Goal: Information Seeking & Learning: Learn about a topic

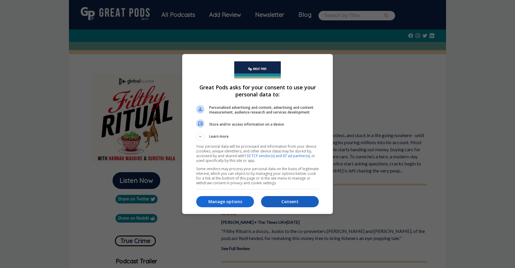
click at [281, 205] on button "Consent" at bounding box center [290, 201] width 58 height 11
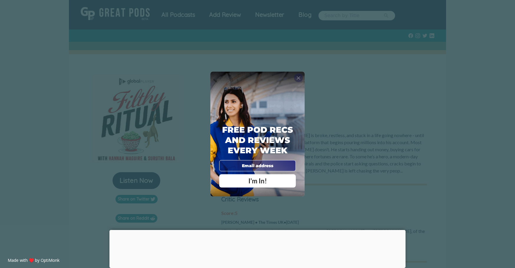
click at [300, 79] on span "X" at bounding box center [298, 78] width 4 height 6
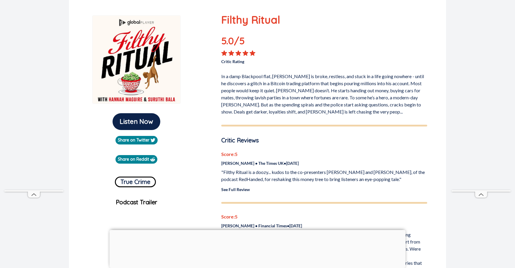
scroll to position [60, 0]
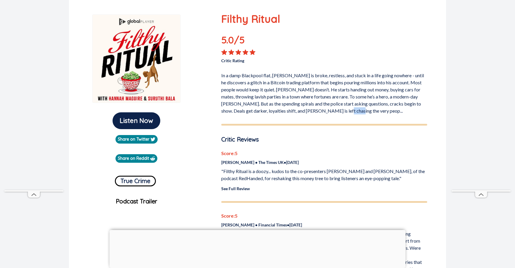
drag, startPoint x: 368, startPoint y: 114, endPoint x: 345, endPoint y: 110, distance: 23.3
click at [345, 110] on p "In a damp Blackpool flat, [PERSON_NAME] is broke, restless, and stuck in a life…" at bounding box center [324, 92] width 206 height 45
click at [339, 107] on p "In a damp Blackpool flat, [PERSON_NAME] is broke, restless, and stuck in a life…" at bounding box center [324, 92] width 206 height 45
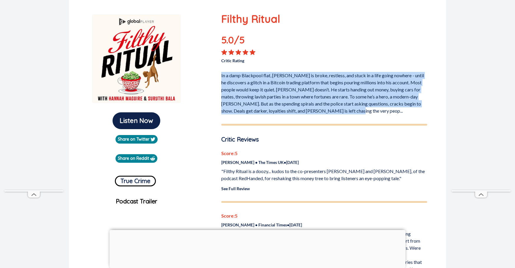
drag, startPoint x: 358, startPoint y: 111, endPoint x: 220, endPoint y: 75, distance: 142.5
copy p "In a damp Blackpool flat, [PERSON_NAME] is broke, restless, and stuck in a life…"
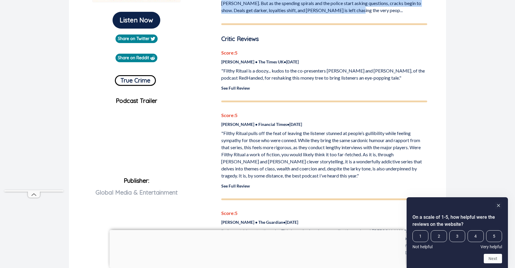
scroll to position [161, 0]
